Goal: Task Accomplishment & Management: Manage account settings

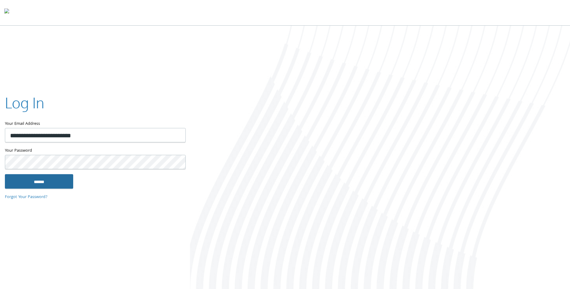
type input "**********"
click at [63, 182] on input "******" at bounding box center [39, 181] width 68 height 15
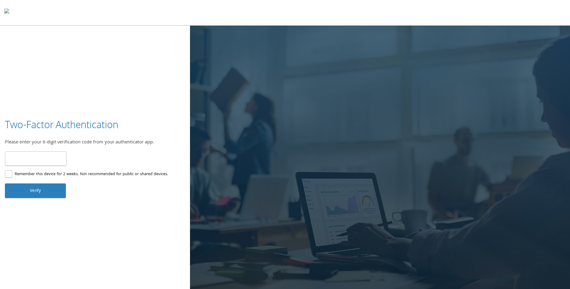
type input "******"
